Goal: Obtain resource: Obtain resource

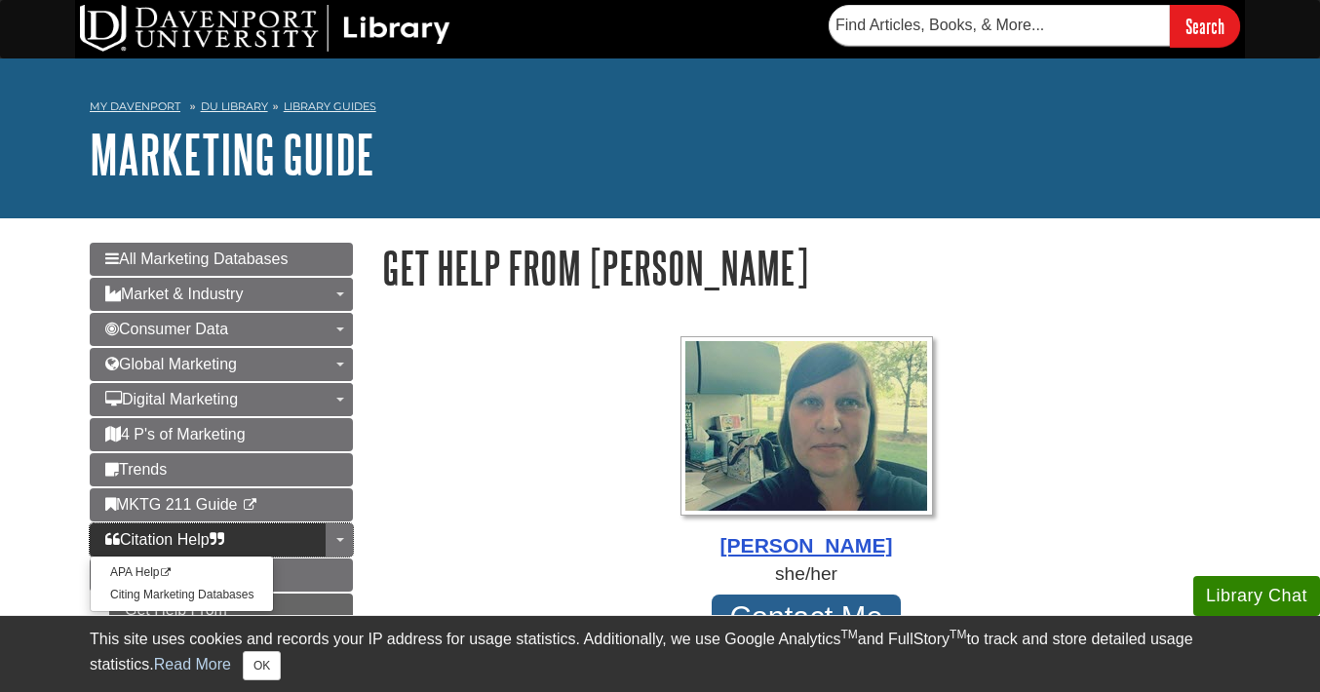
click at [241, 535] on link "Citation Help" at bounding box center [221, 539] width 263 height 33
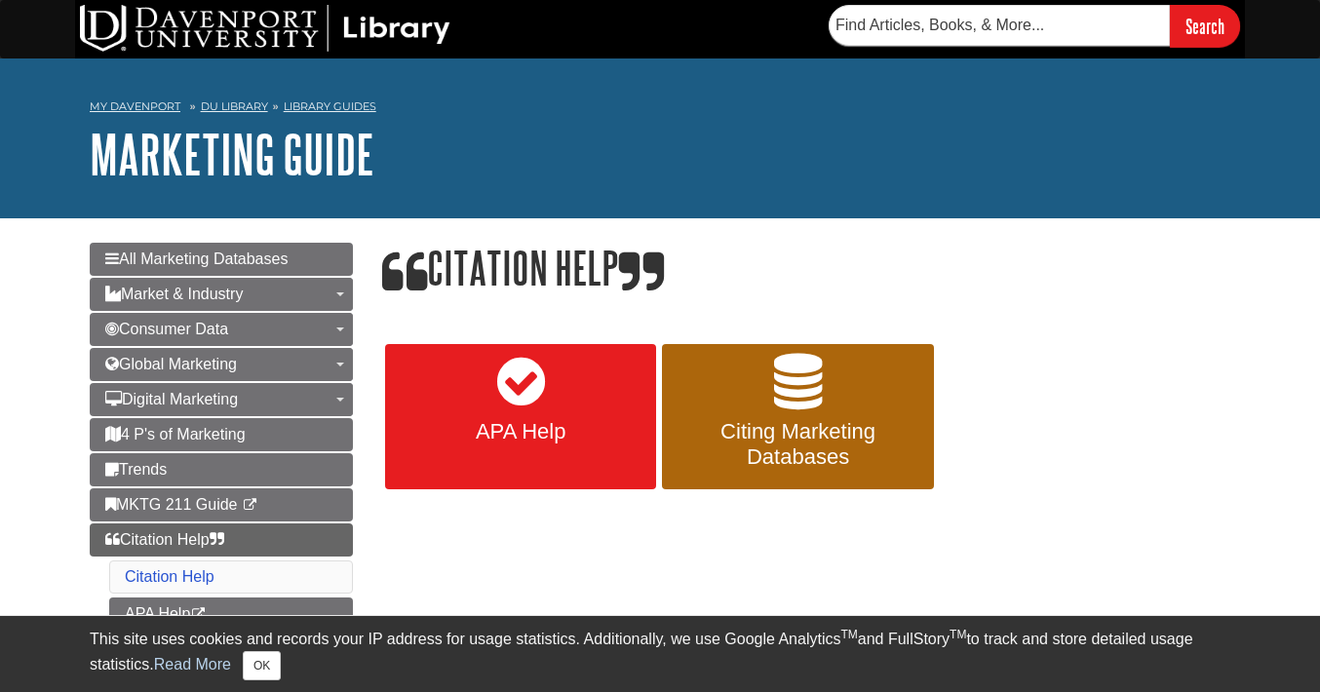
click at [571, 404] on link "APA Help" at bounding box center [520, 417] width 271 height 146
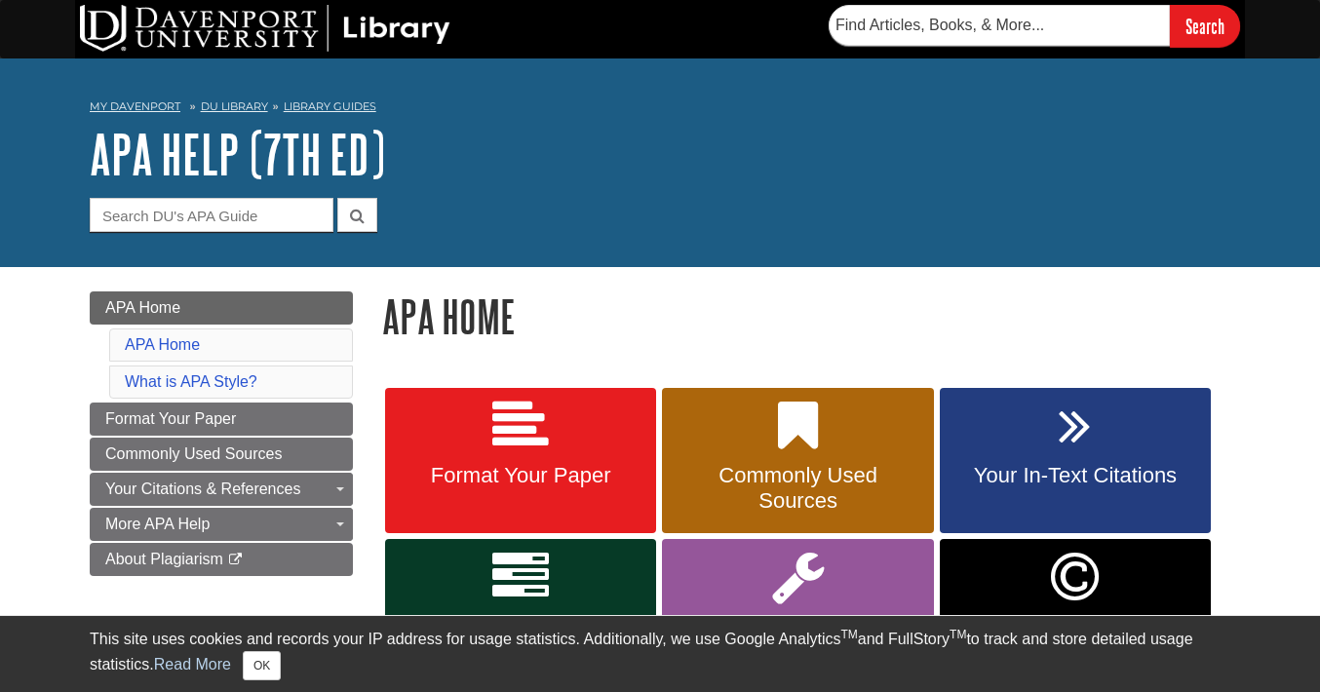
click at [564, 446] on link "Format Your Paper" at bounding box center [520, 461] width 271 height 146
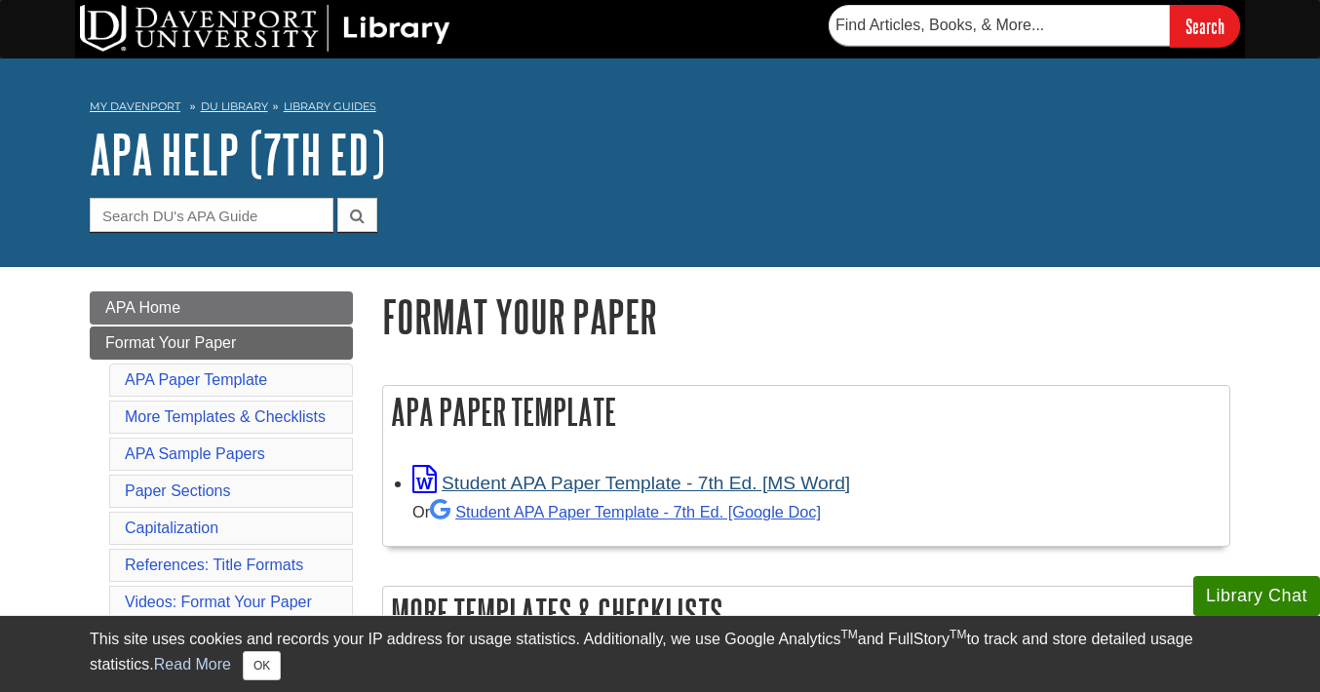
click at [543, 475] on link "Student APA Paper Template - 7th Ed. [MS Word]" at bounding box center [631, 483] width 438 height 20
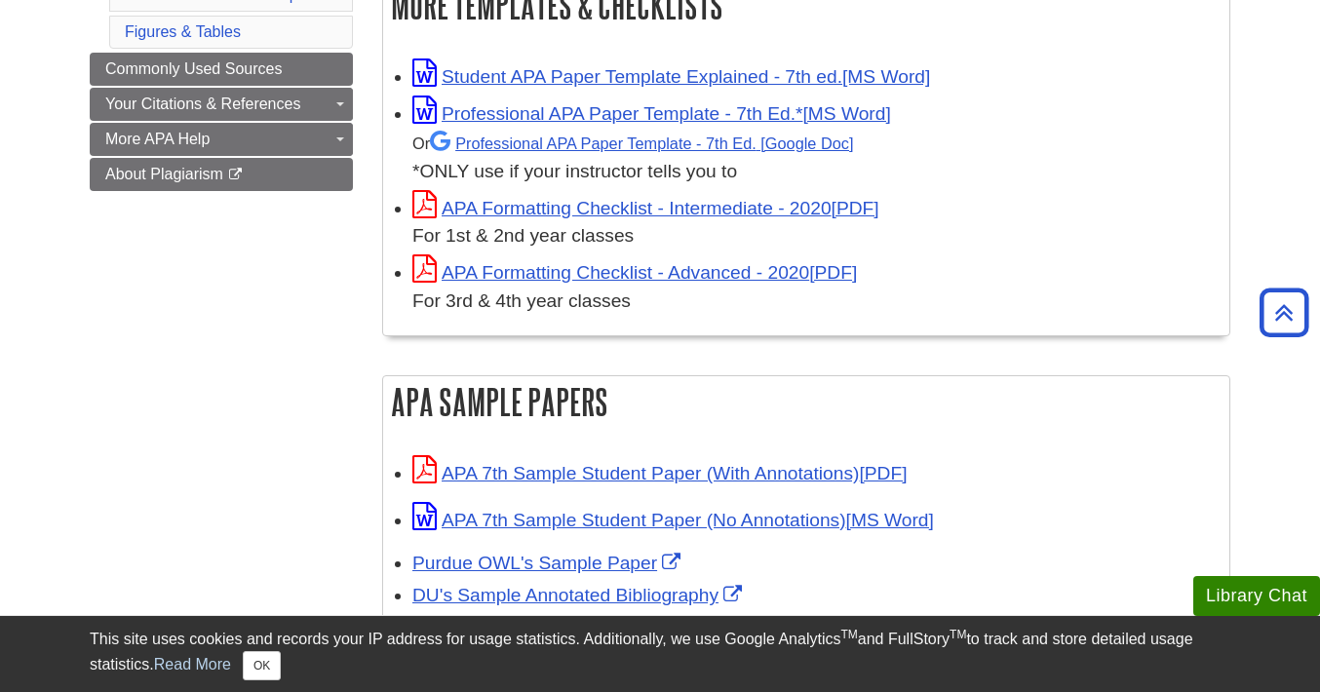
scroll to position [586, 0]
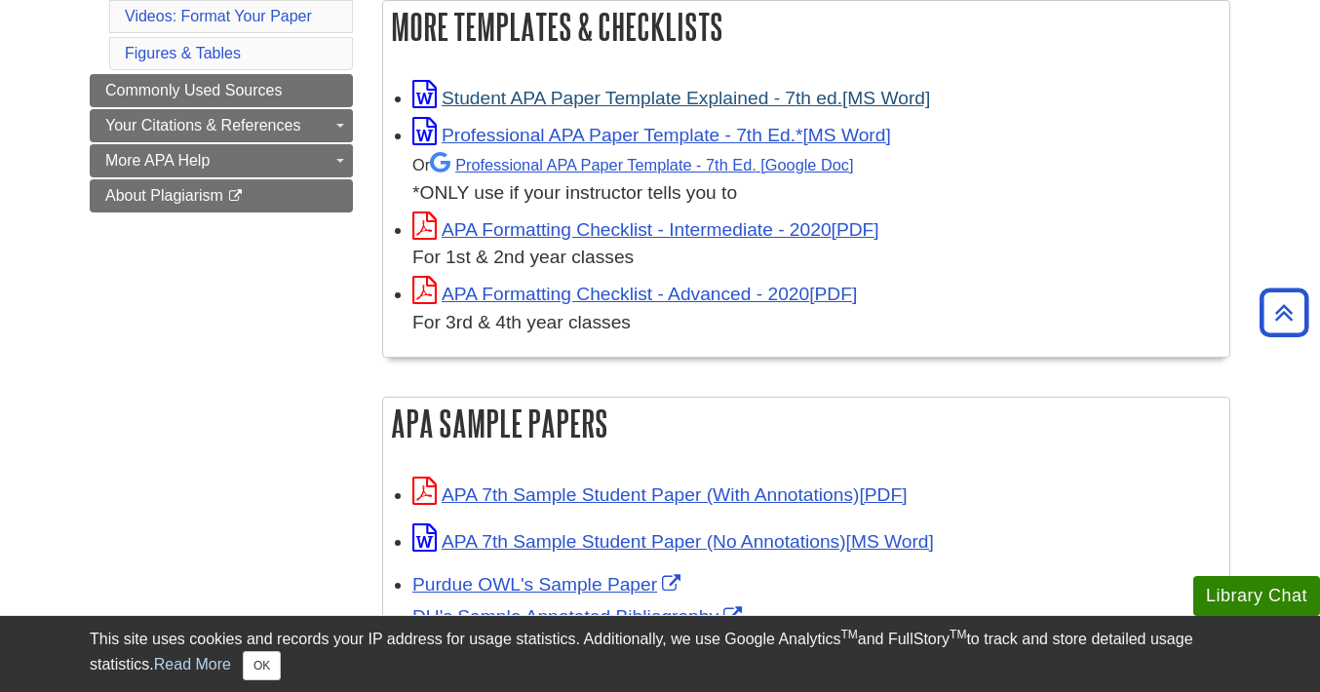
click at [802, 96] on link "Student APA Paper Template Explained - 7th ed." at bounding box center [671, 98] width 518 height 20
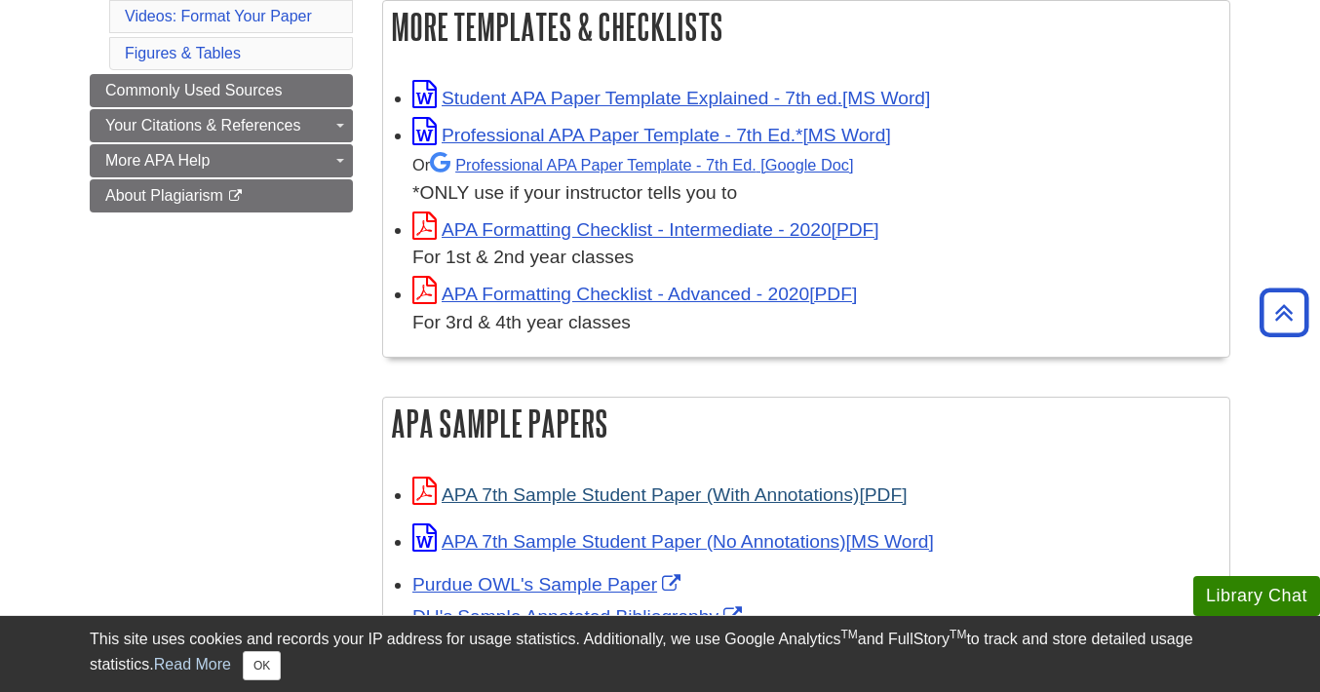
click at [639, 485] on link "APA 7th Sample Student Paper (With Annotations)" at bounding box center [659, 494] width 494 height 20
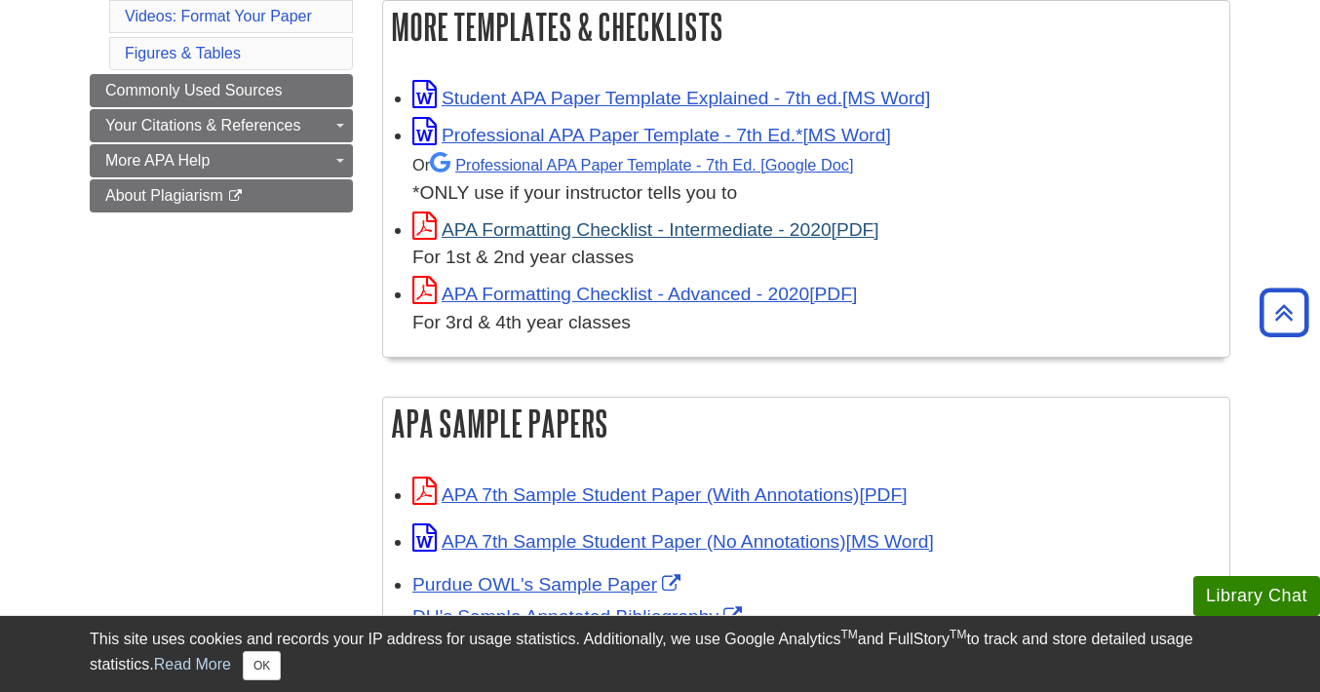
click at [595, 228] on link "APA Formatting Checklist - Intermediate - 2020" at bounding box center [645, 229] width 467 height 20
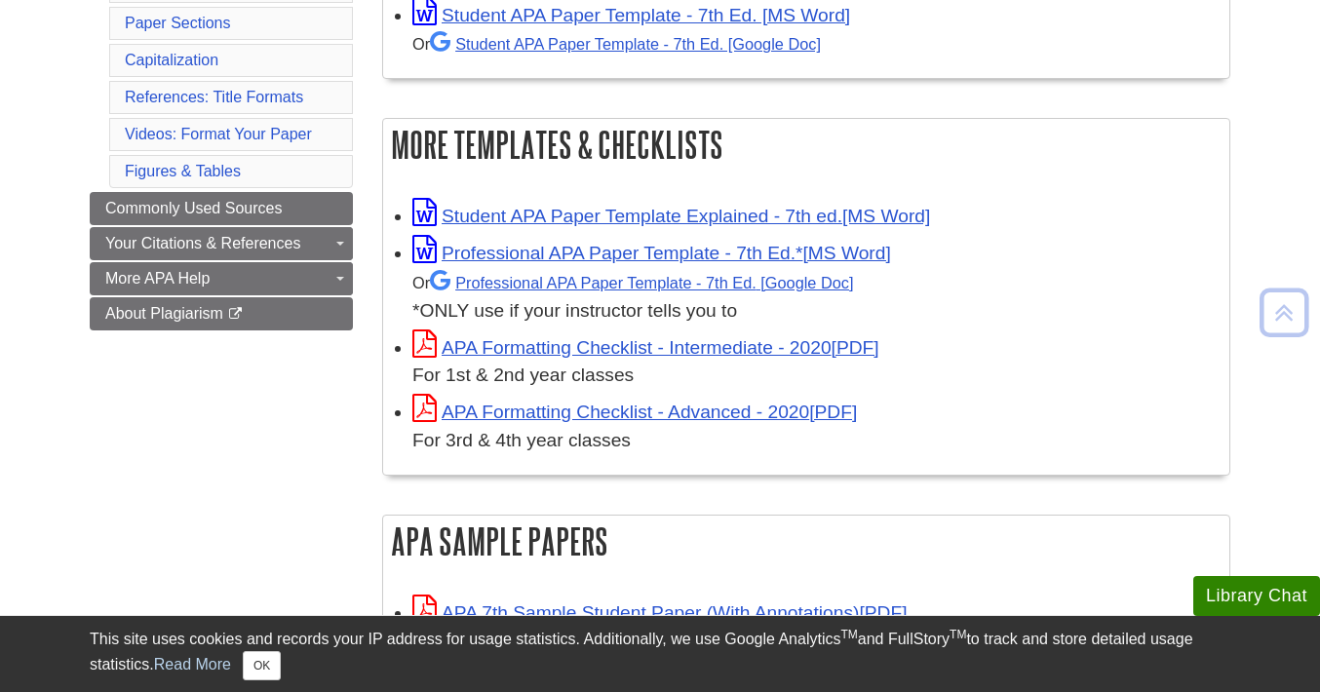
scroll to position [512, 0]
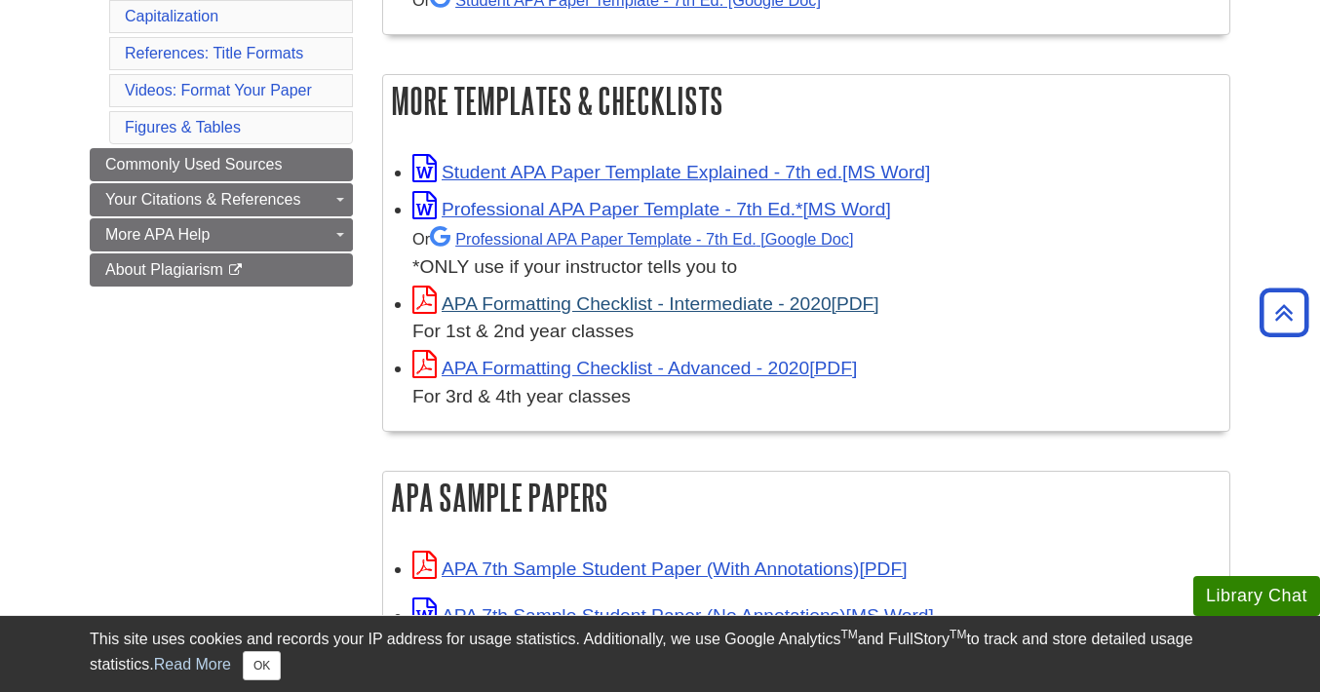
click at [599, 306] on link "APA Formatting Checklist - Intermediate - 2020" at bounding box center [645, 303] width 467 height 20
